Goal: Task Accomplishment & Management: Manage account settings

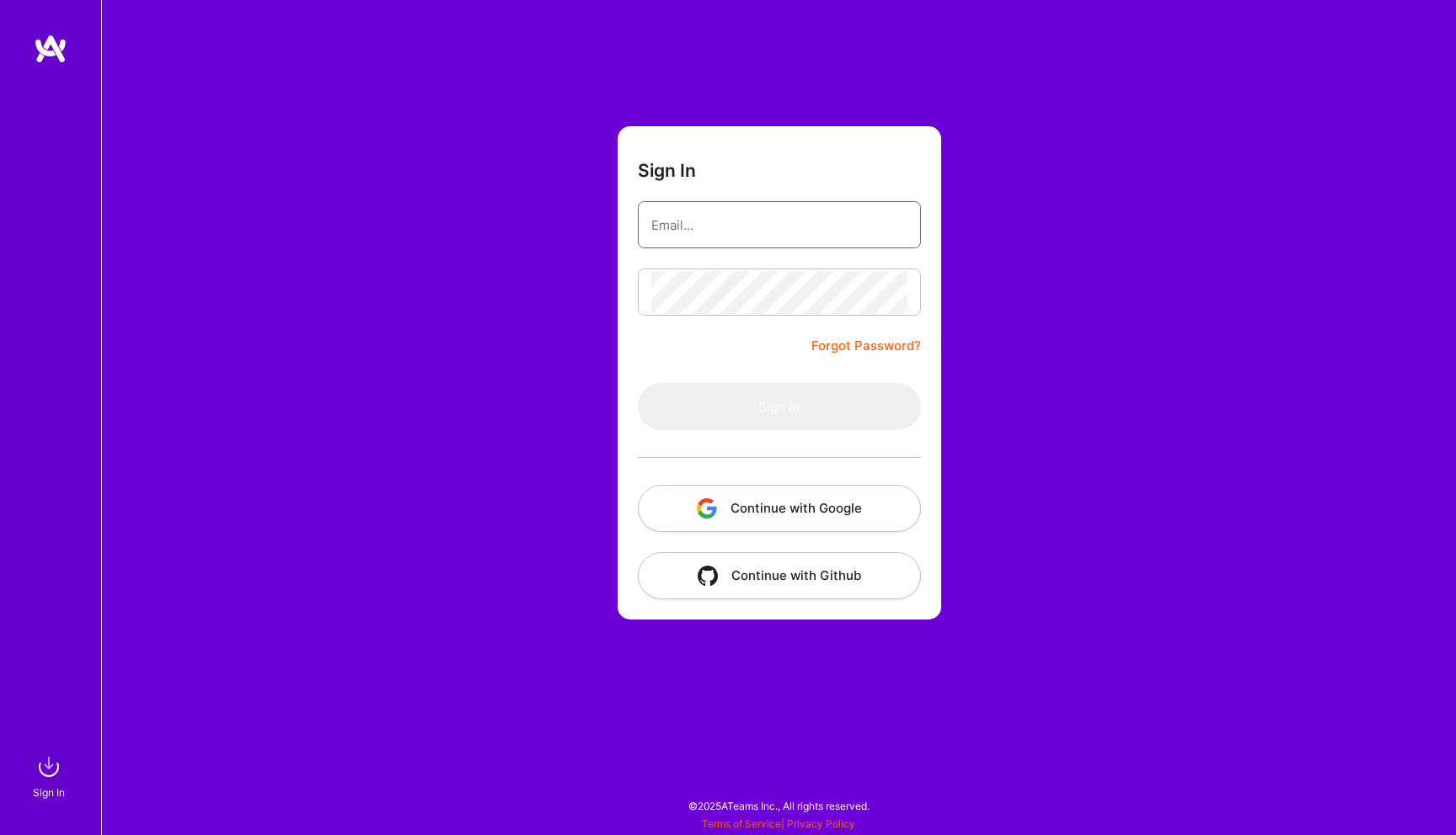
type input "[EMAIL_ADDRESS][DOMAIN_NAME]"
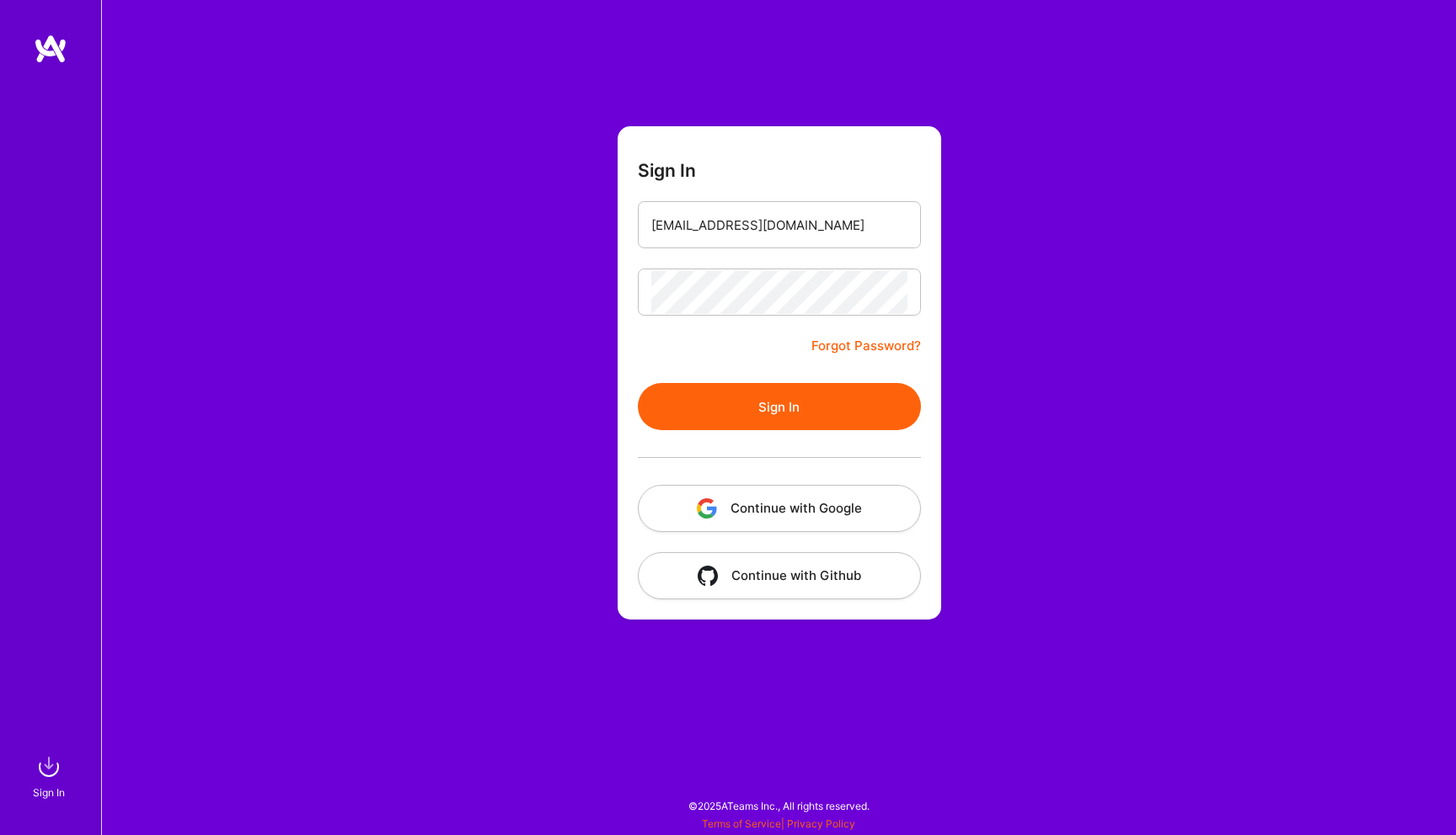
click at [767, 401] on button "Sign In" at bounding box center [779, 406] width 283 height 47
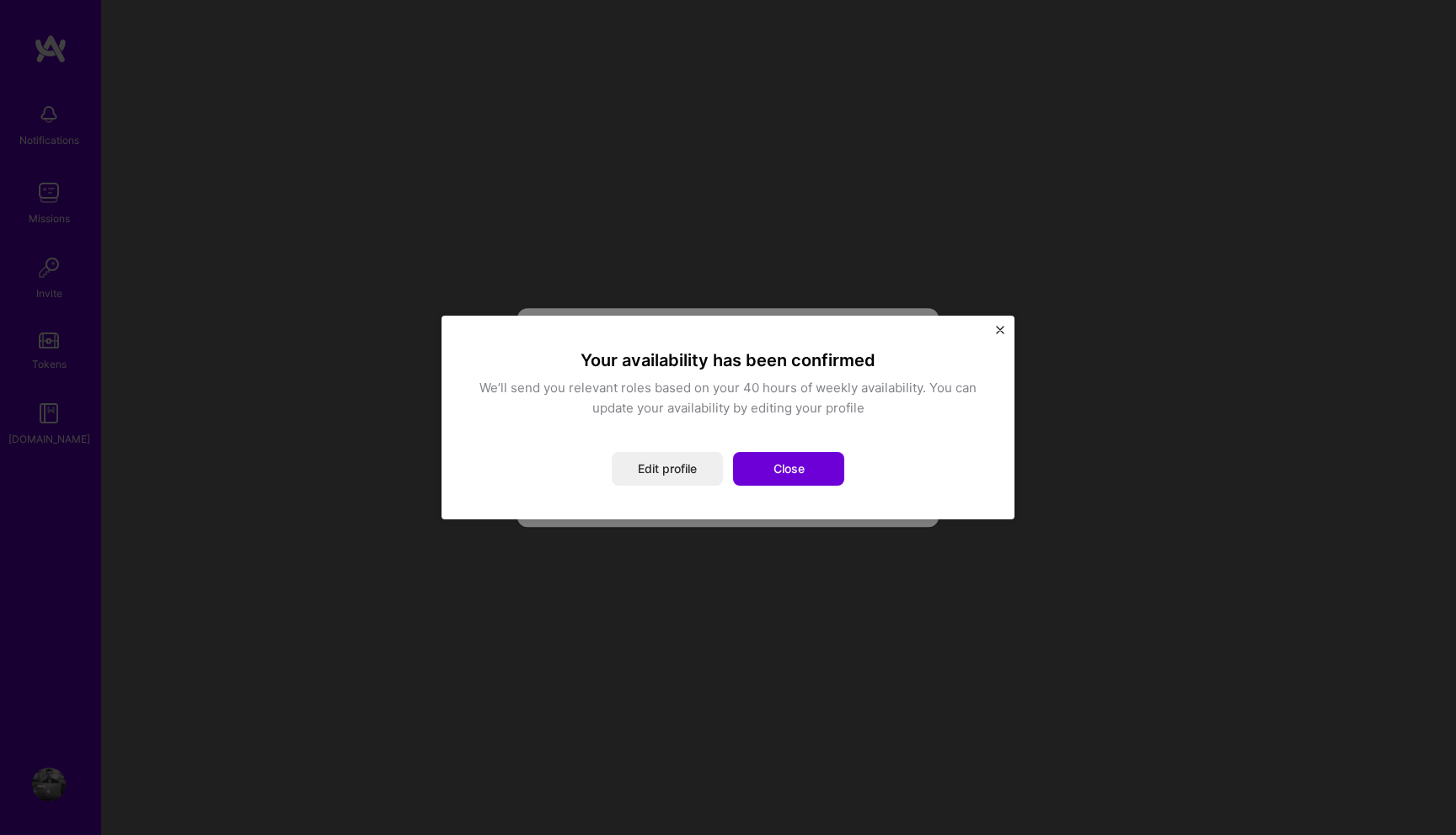
click at [702, 446] on div "Your availability has been confirmed We’ll send you relevant roles based on you…" at bounding box center [727, 417] width 505 height 136
click at [760, 464] on button "Close" at bounding box center [788, 469] width 111 height 34
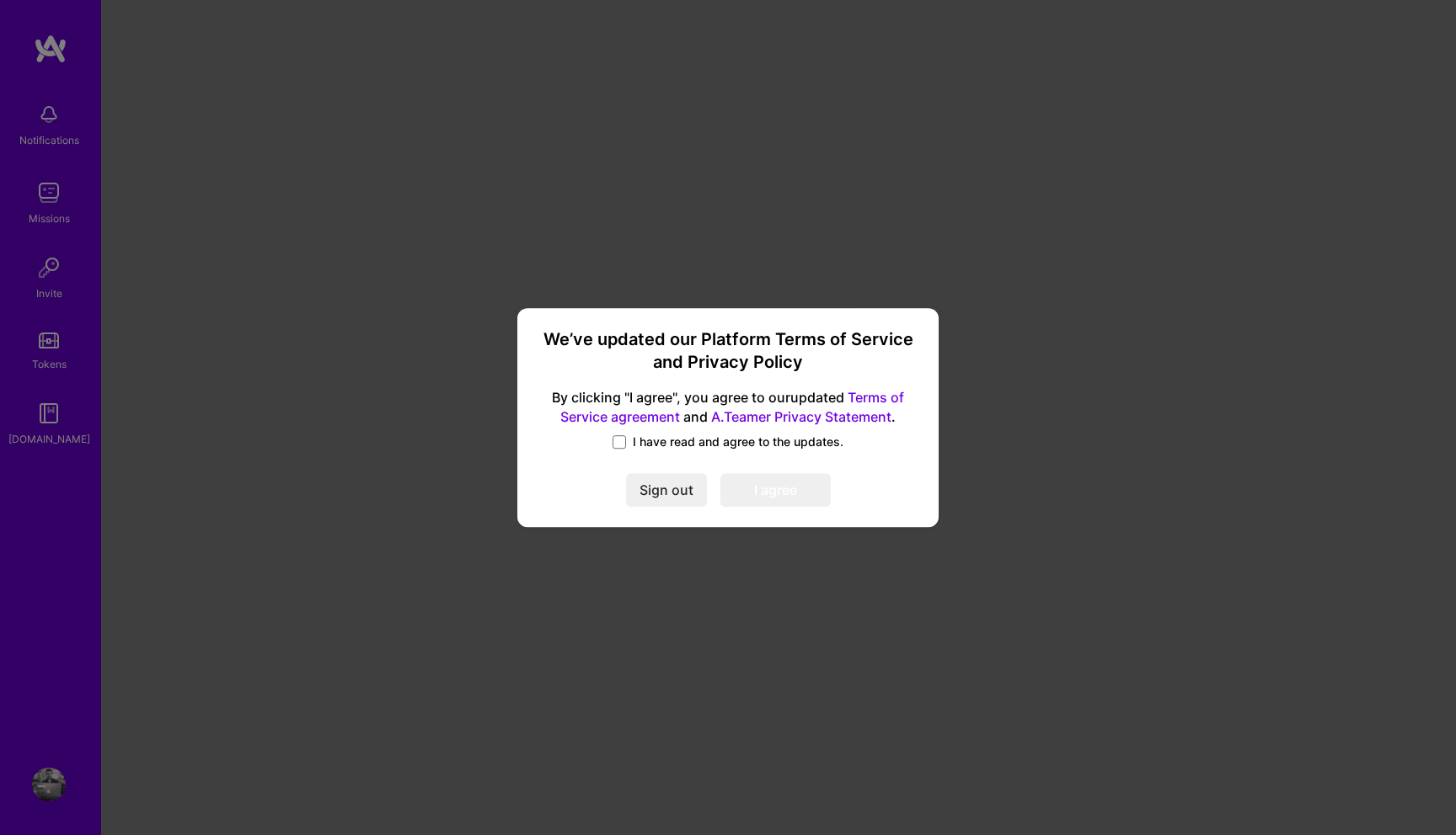
click at [691, 436] on span "I have read and agree to the updates." at bounding box center [739, 442] width 211 height 17
click at [0, 0] on input "I have read and agree to the updates." at bounding box center [0, 0] width 0 height 0
click at [749, 481] on button "I agree" at bounding box center [775, 490] width 110 height 34
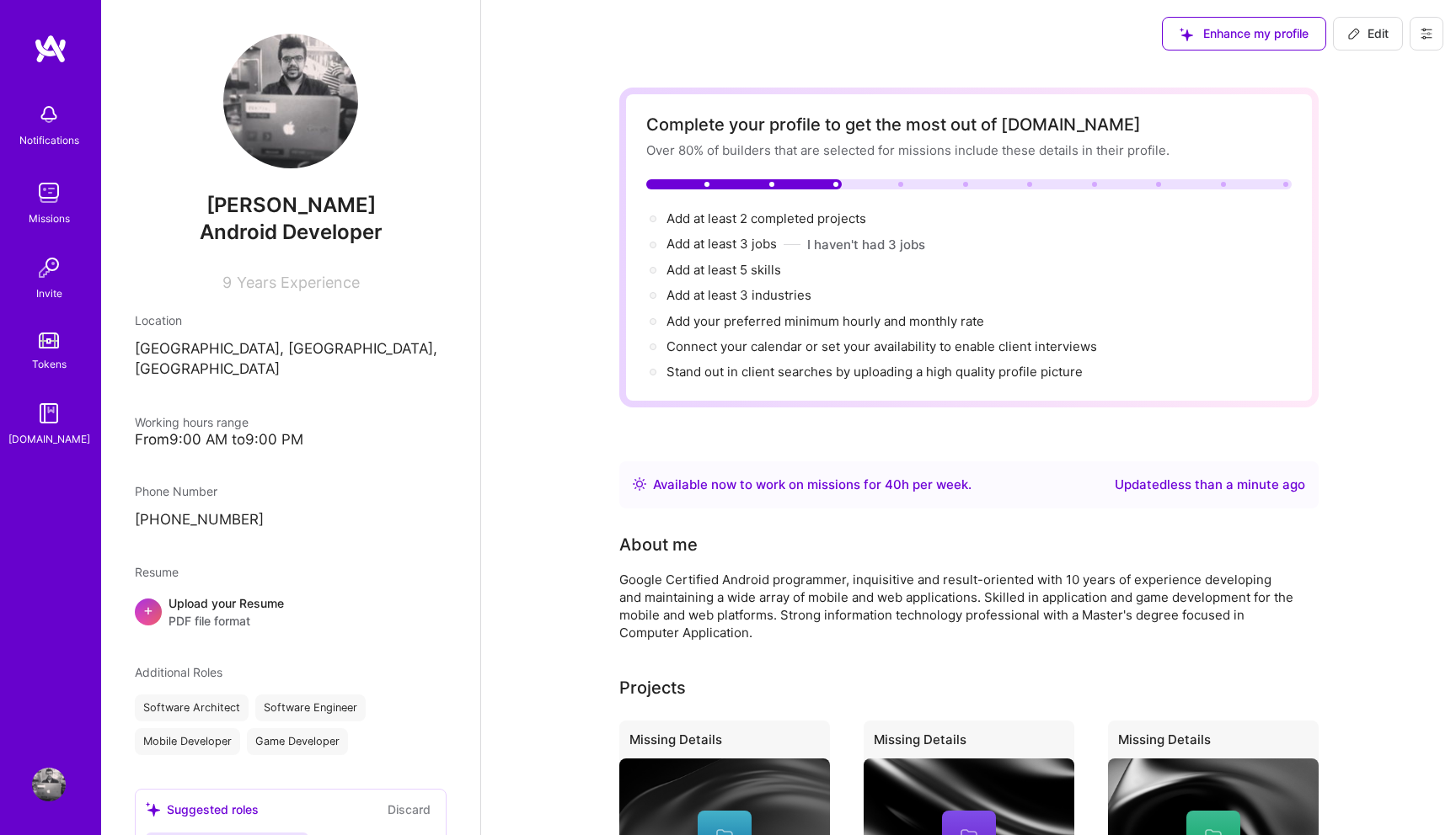
click at [31, 219] on div "Missions" at bounding box center [49, 219] width 41 height 17
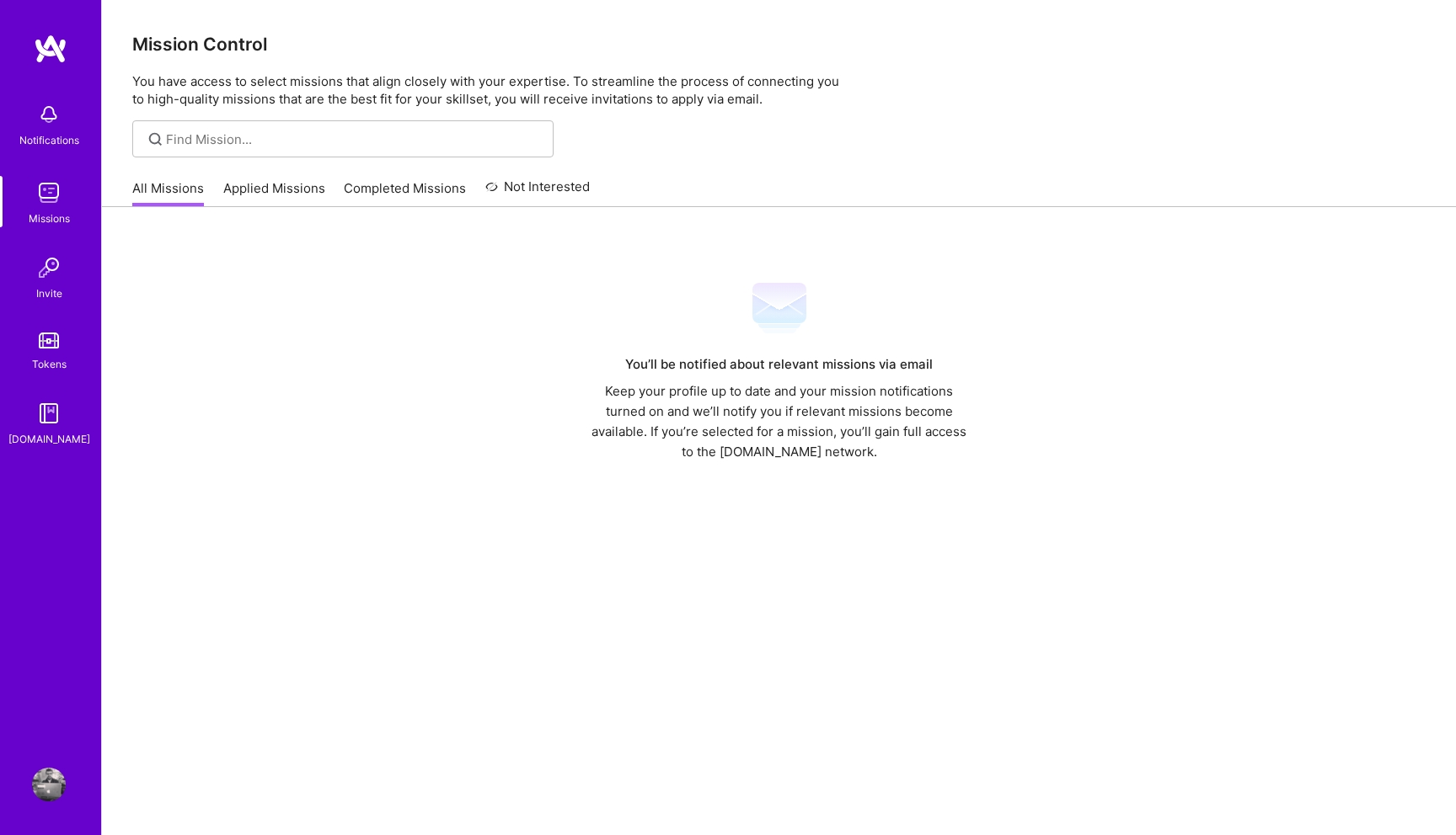
click at [285, 190] on link "Applied Missions" at bounding box center [274, 193] width 102 height 28
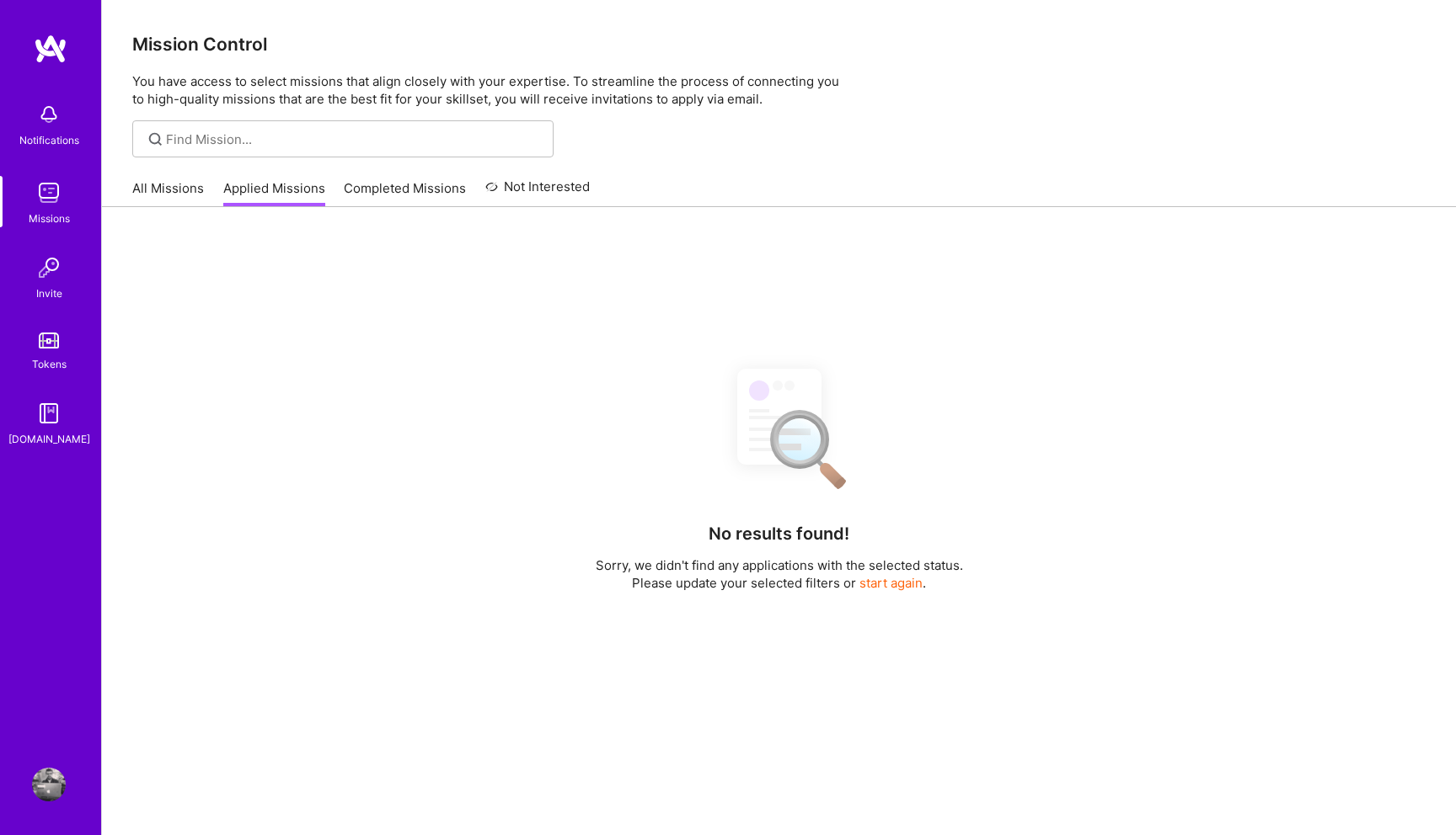
click at [384, 199] on link "Completed Missions" at bounding box center [404, 193] width 122 height 28
click at [522, 208] on div "No completed missions found! Looks like you haven't completed any mission yet." at bounding box center [778, 624] width 1353 height 835
click at [528, 196] on link "Not Interested" at bounding box center [538, 192] width 106 height 31
click at [512, 242] on div "No not interested missions found! Looks like you haven't not interested any mis…" at bounding box center [778, 624] width 1353 height 835
